Goal: Transaction & Acquisition: Purchase product/service

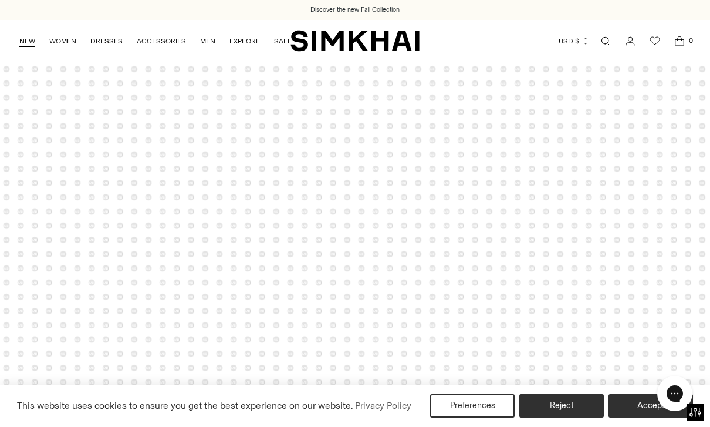
click at [26, 41] on link "NEW" at bounding box center [27, 41] width 16 height 26
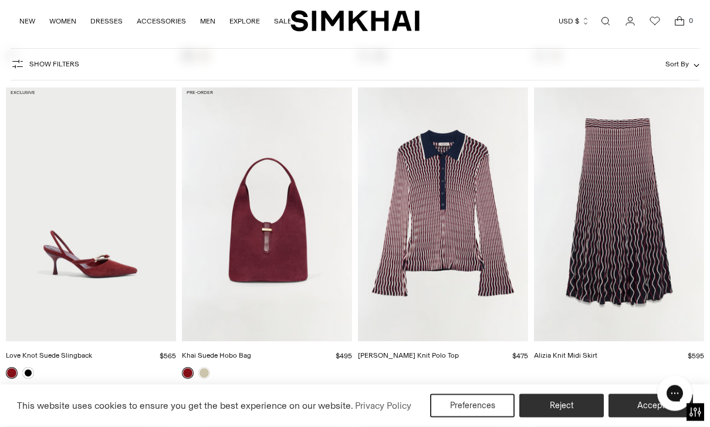
scroll to position [2298, 0]
click at [655, 252] on img "Alizia Knit Midi Skirt" at bounding box center [619, 212] width 170 height 255
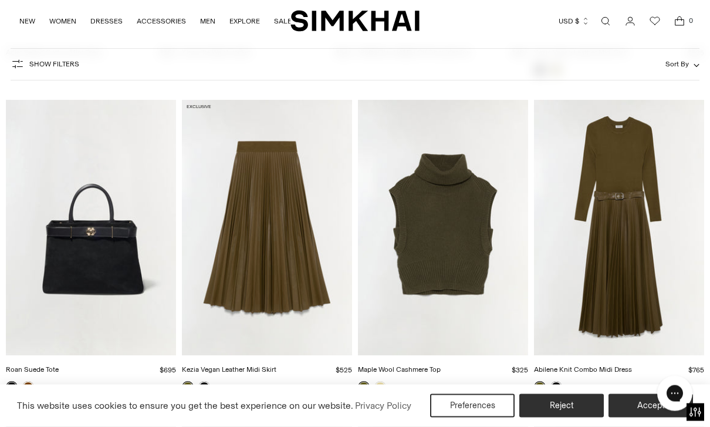
scroll to position [7029, 0]
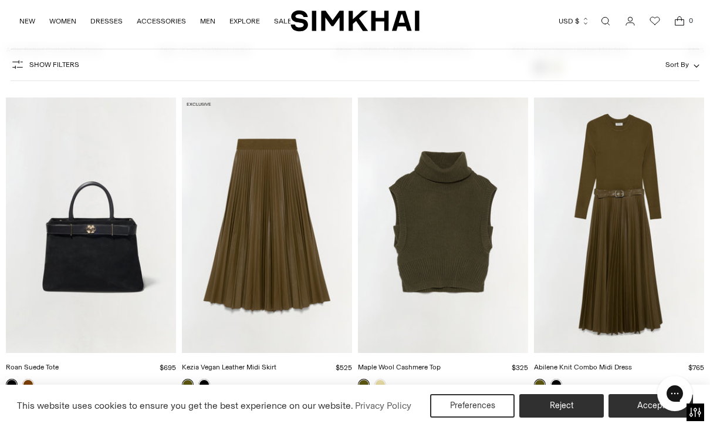
click at [650, 247] on img "Abilene Knit Combo Midi Dress" at bounding box center [619, 224] width 170 height 255
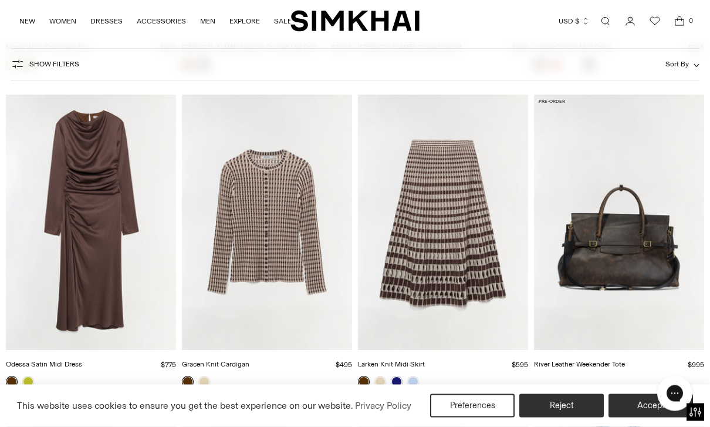
scroll to position [9886, 0]
click at [462, 262] on img "Larken Knit Midi Skirt" at bounding box center [443, 221] width 170 height 255
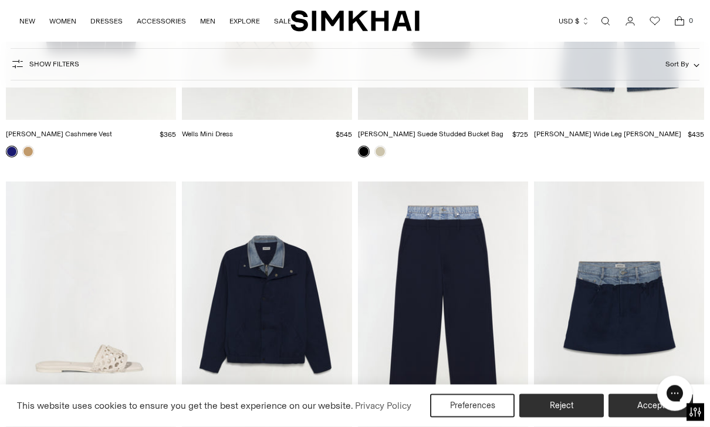
scroll to position [14844, 0]
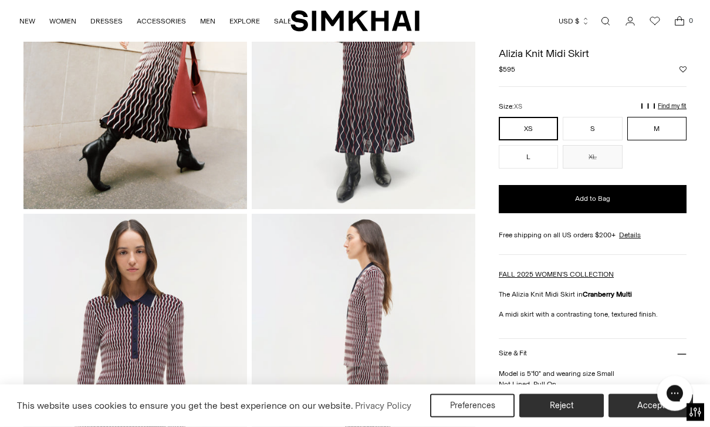
click at [680, 120] on button "M" at bounding box center [657, 128] width 59 height 23
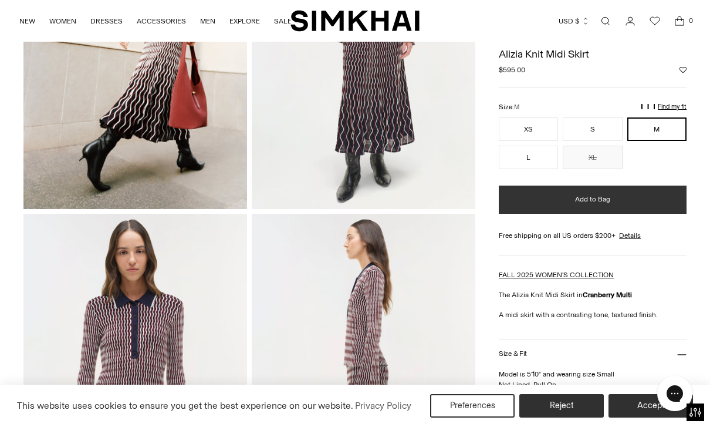
click at [646, 211] on button "Add to Bag" at bounding box center [593, 200] width 188 height 28
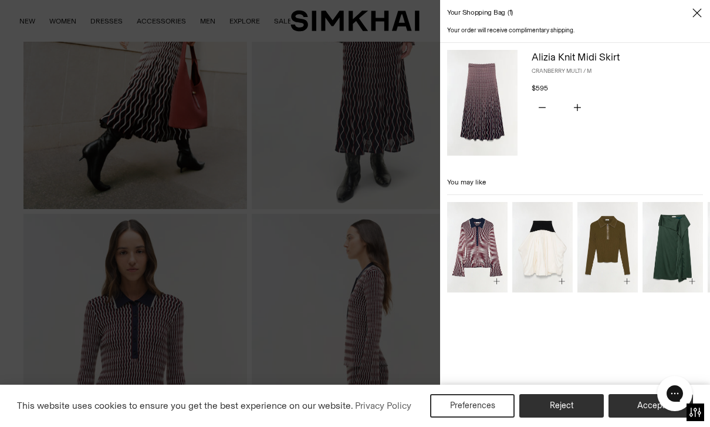
click at [25, 252] on div at bounding box center [355, 213] width 710 height 427
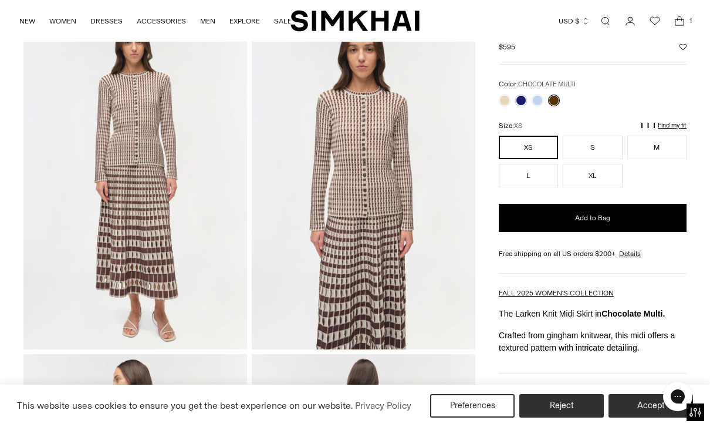
scroll to position [59, 0]
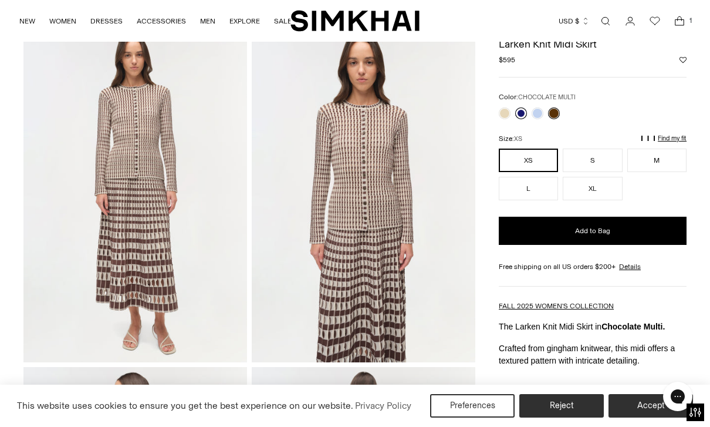
click at [518, 113] on link at bounding box center [521, 113] width 12 height 12
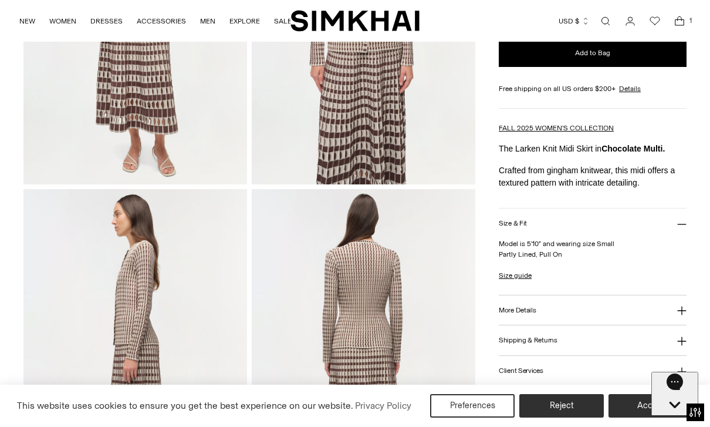
scroll to position [241, 0]
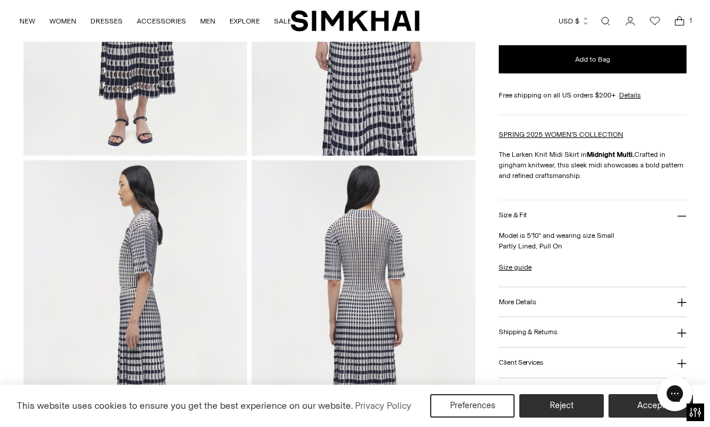
scroll to position [208, 0]
